Goal: Task Accomplishment & Management: Use online tool/utility

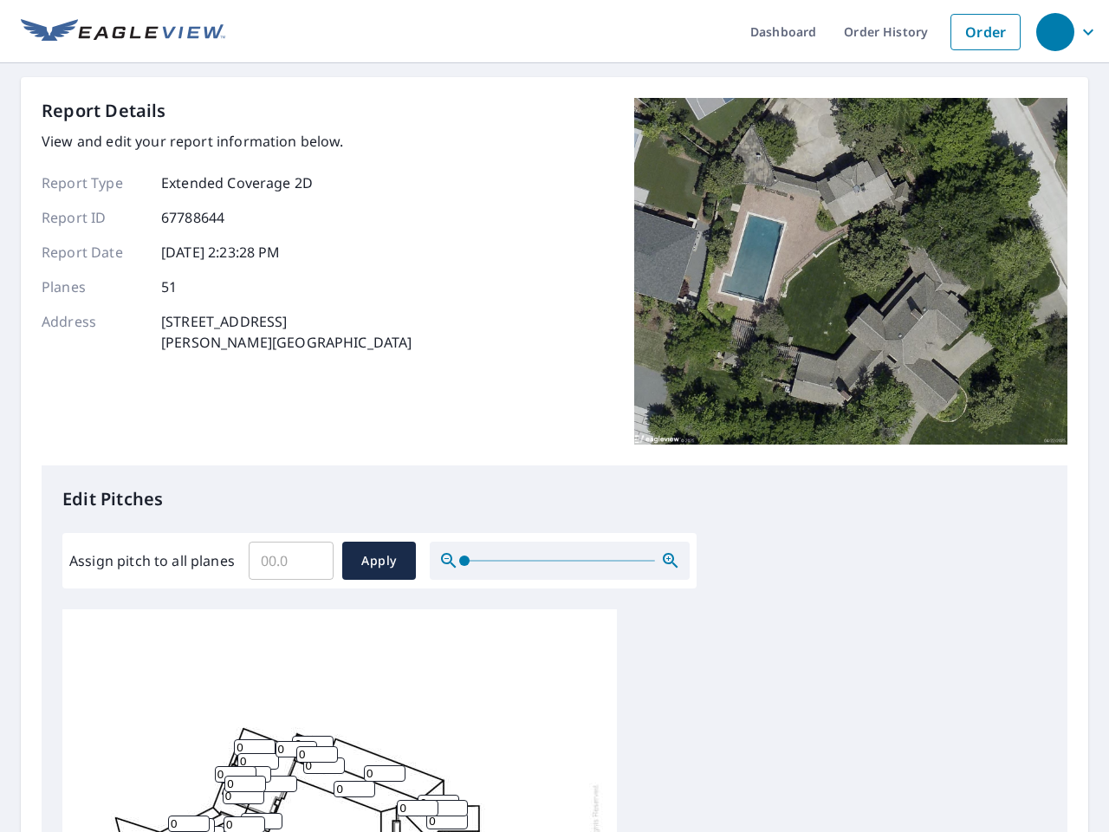
click at [555, 416] on div "Report Details View and edit your report information below. Report Type Extende…" at bounding box center [555, 281] width 1026 height 367
click at [1055, 31] on div "button" at bounding box center [1055, 32] width 38 height 38
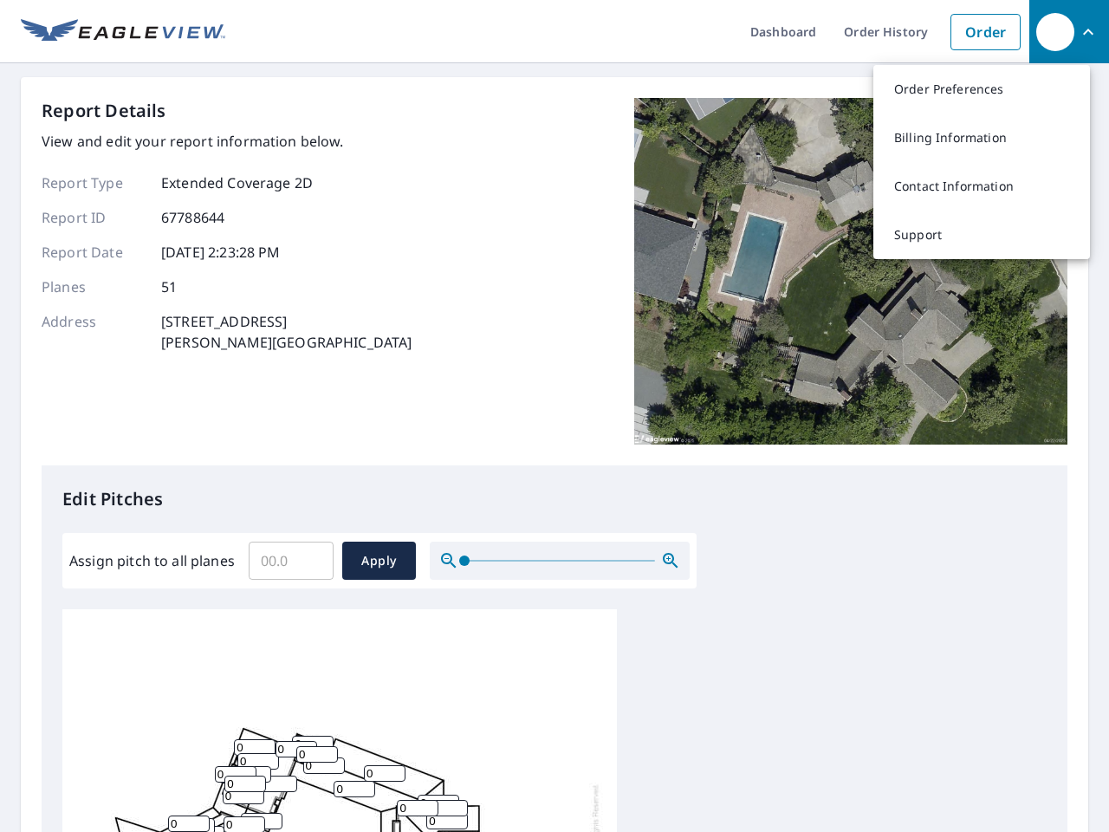
click at [291, 561] on input "Assign pitch to all planes" at bounding box center [291, 560] width 85 height 49
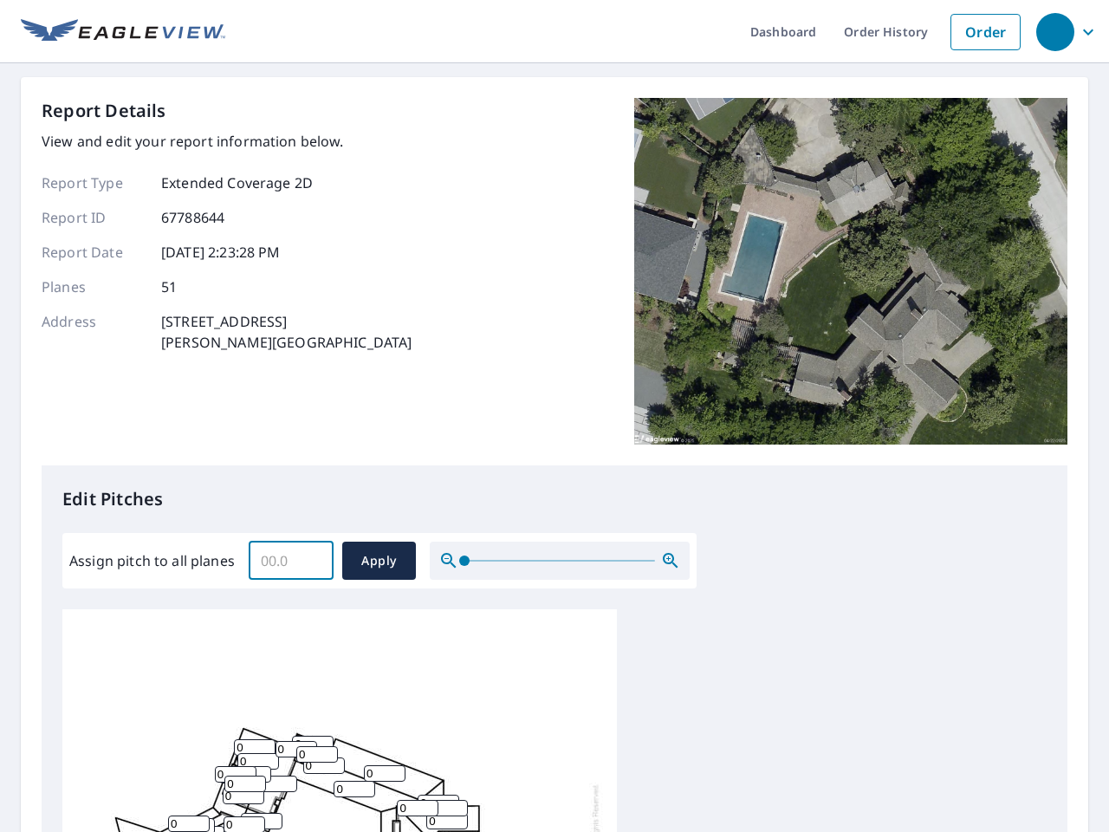
click at [379, 561] on span "Apply" at bounding box center [379, 561] width 46 height 22
click at [671, 561] on icon "button" at bounding box center [670, 560] width 21 height 21
